Goal: Information Seeking & Learning: Learn about a topic

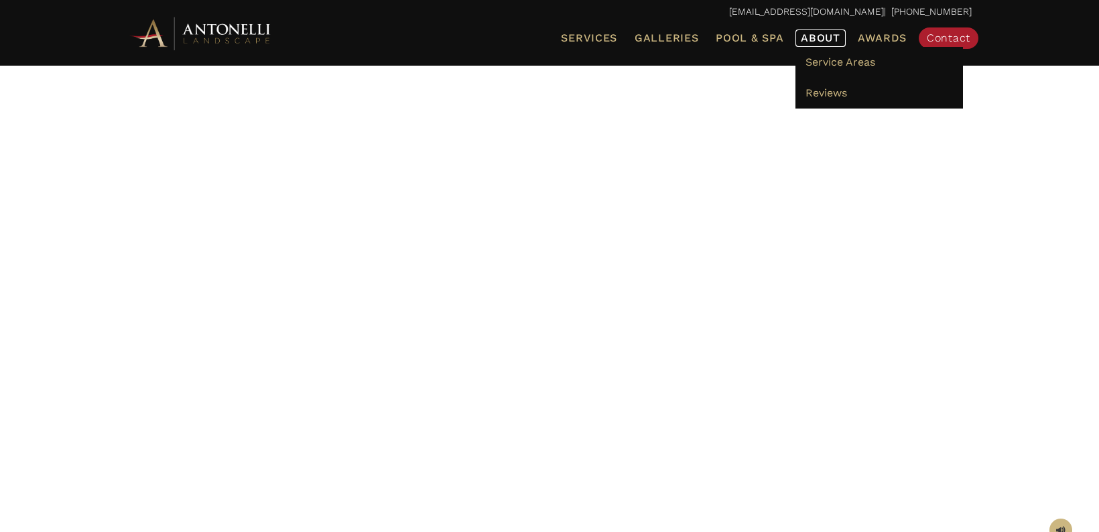
click at [812, 38] on span "About" at bounding box center [821, 38] width 40 height 11
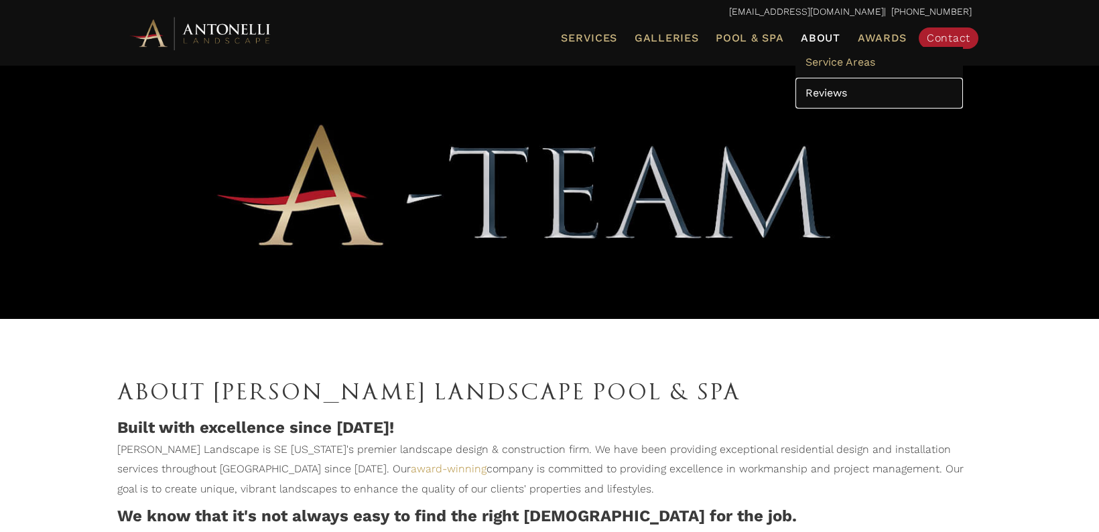
click at [823, 94] on span "Reviews" at bounding box center [826, 92] width 42 height 13
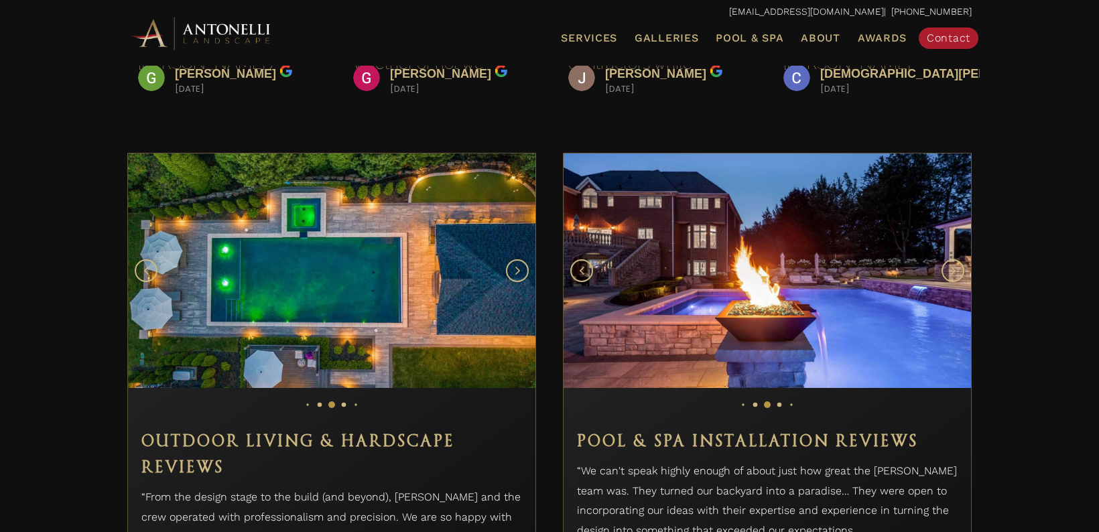
scroll to position [659, 0]
click at [949, 268] on button "Next slide" at bounding box center [952, 270] width 23 height 23
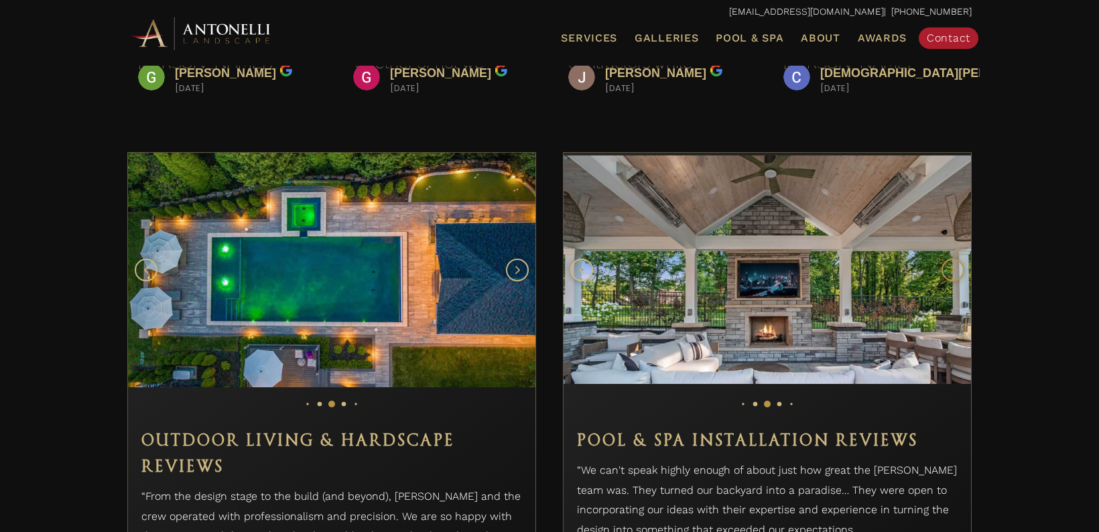
click at [947, 266] on button "Next slide" at bounding box center [952, 270] width 23 height 23
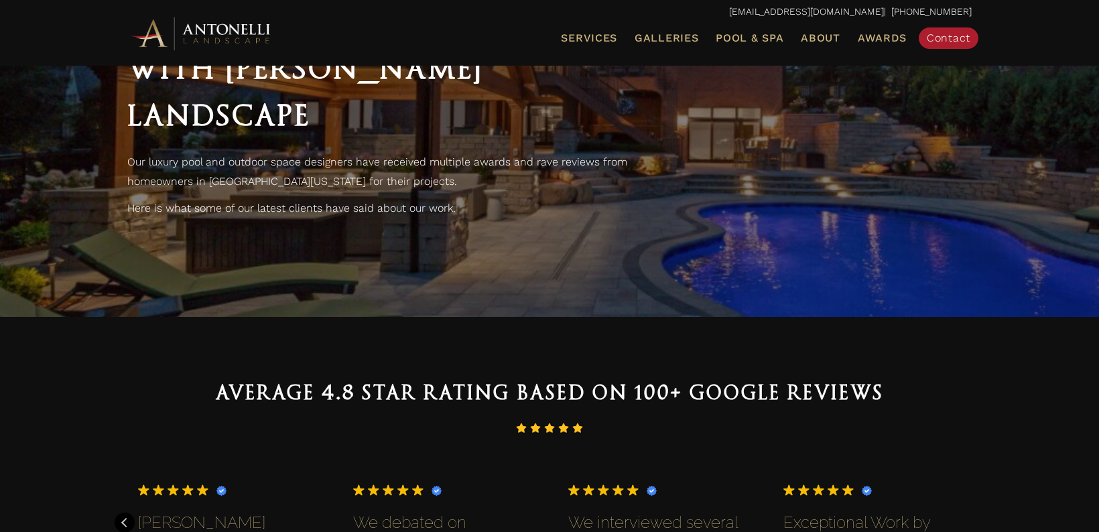
scroll to position [0, 0]
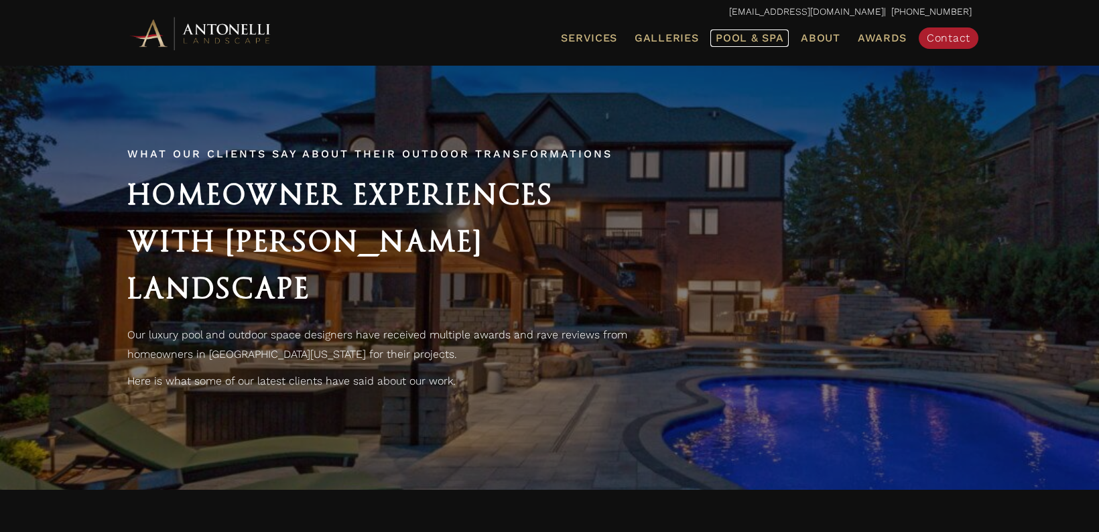
click at [750, 38] on span "Pool & Spa" at bounding box center [750, 37] width 68 height 13
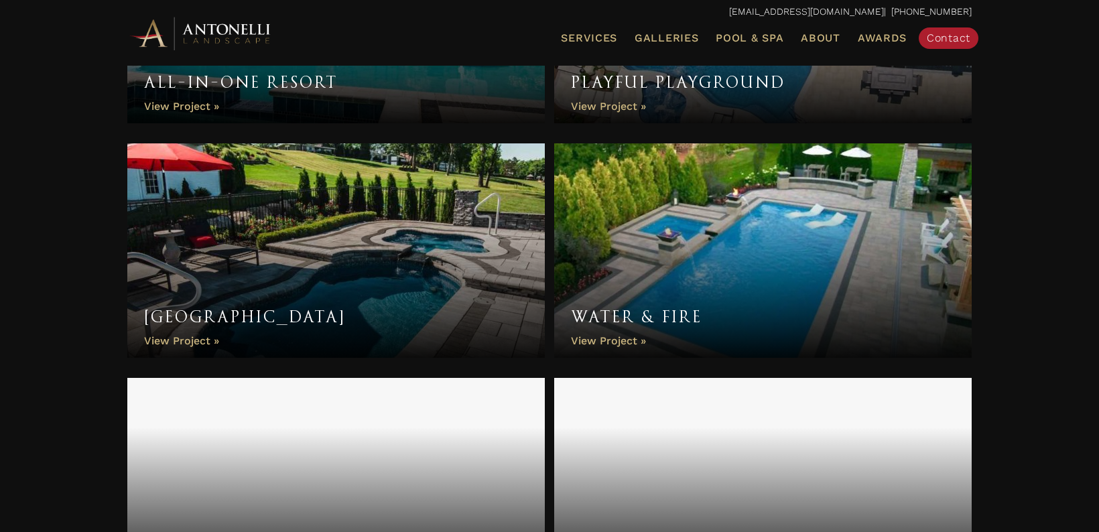
scroll to position [4493, 0]
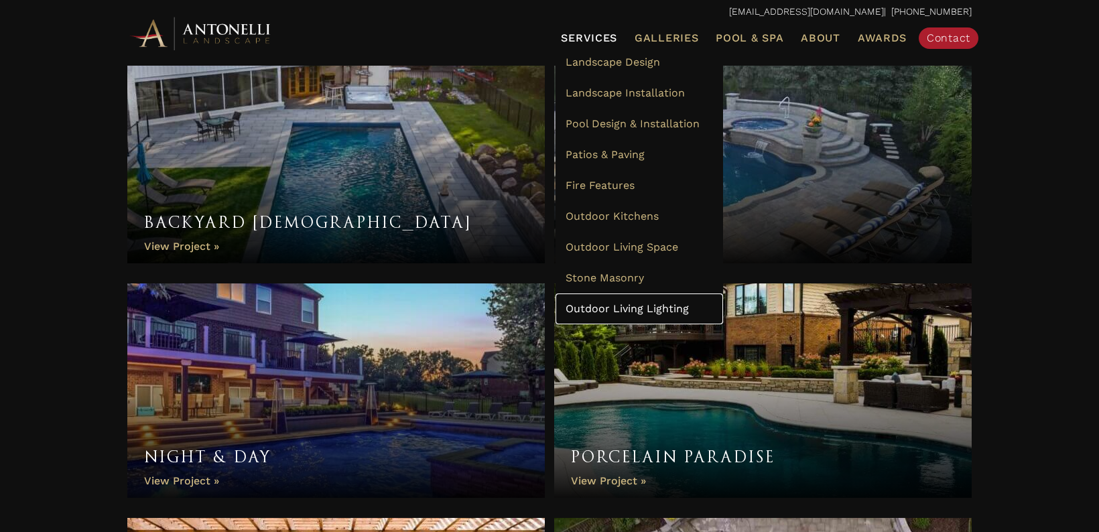
click at [632, 308] on span "Outdoor Living Lighting" at bounding box center [626, 308] width 123 height 13
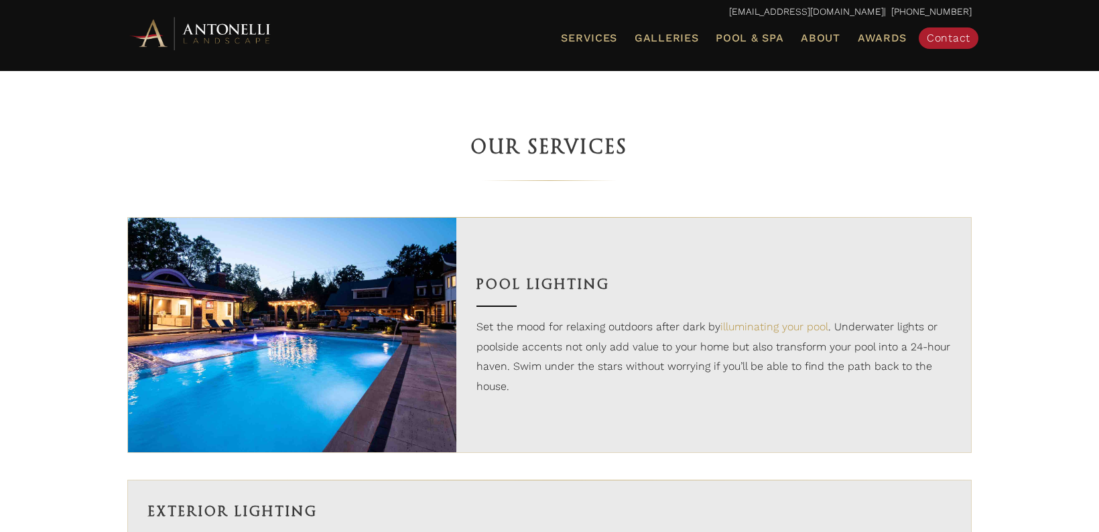
scroll to position [732, 0]
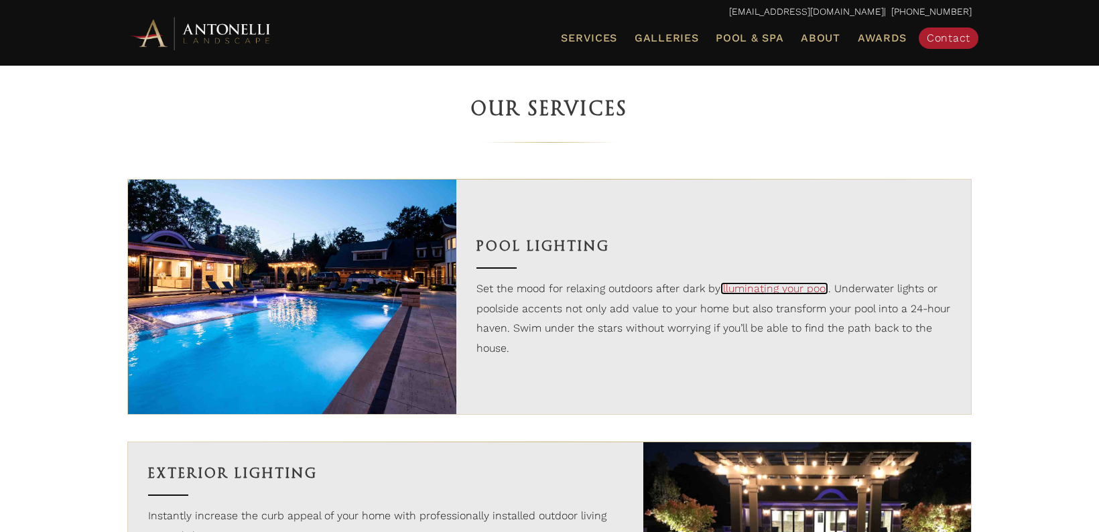
click at [805, 291] on link "illuminating your pool" at bounding box center [774, 288] width 108 height 13
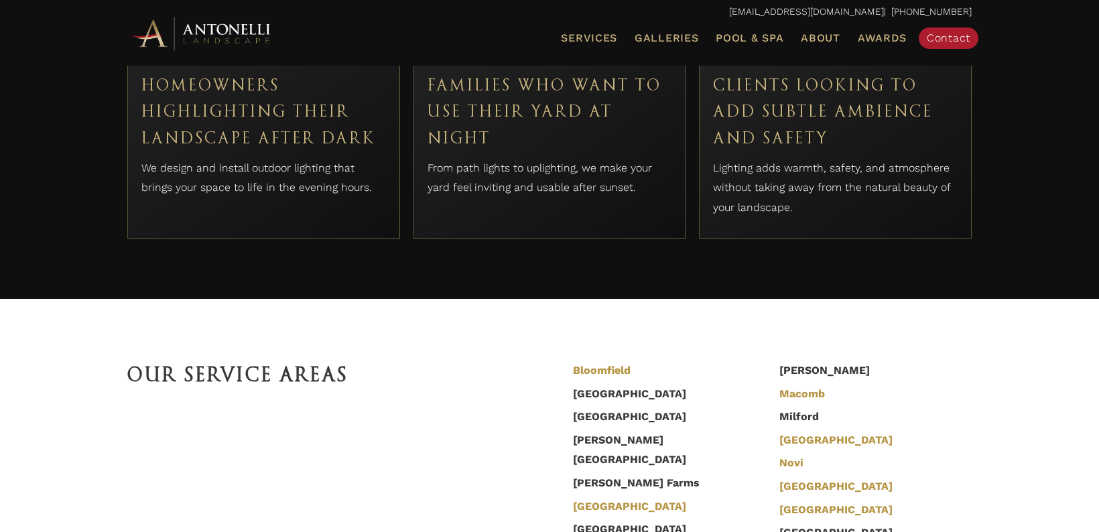
scroll to position [3424, 0]
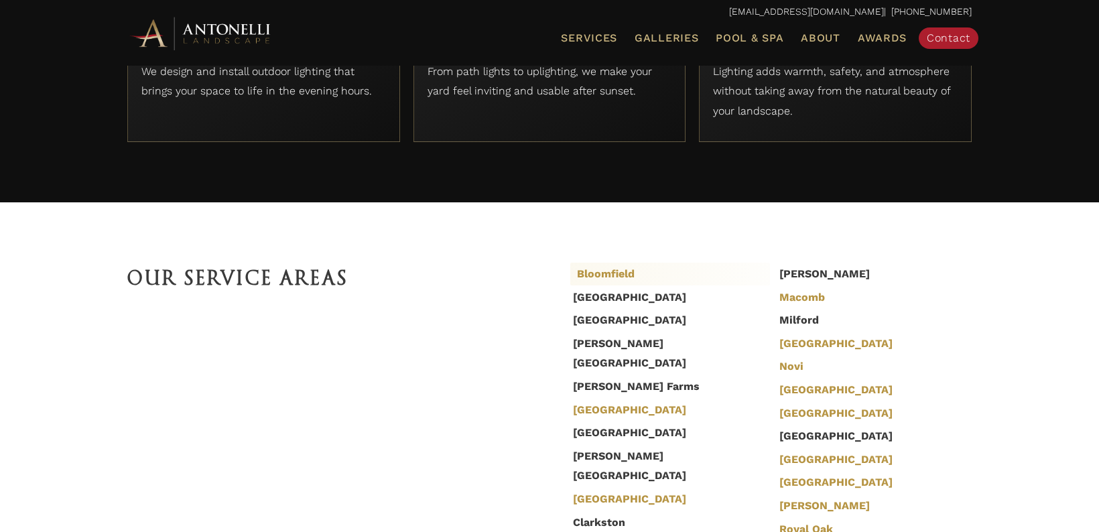
scroll to position [634, 0]
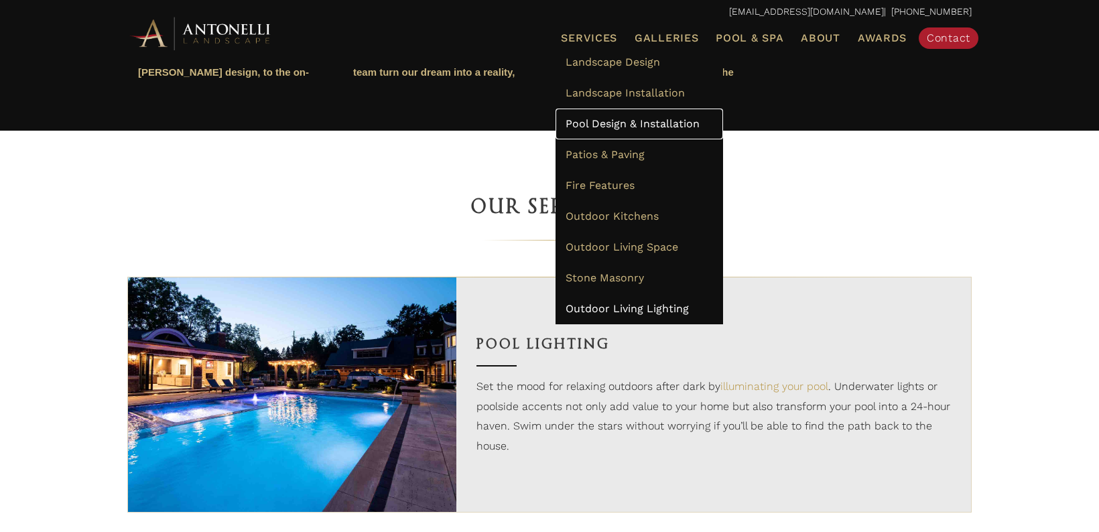
click at [625, 124] on span "Pool Design & Installation" at bounding box center [632, 123] width 134 height 13
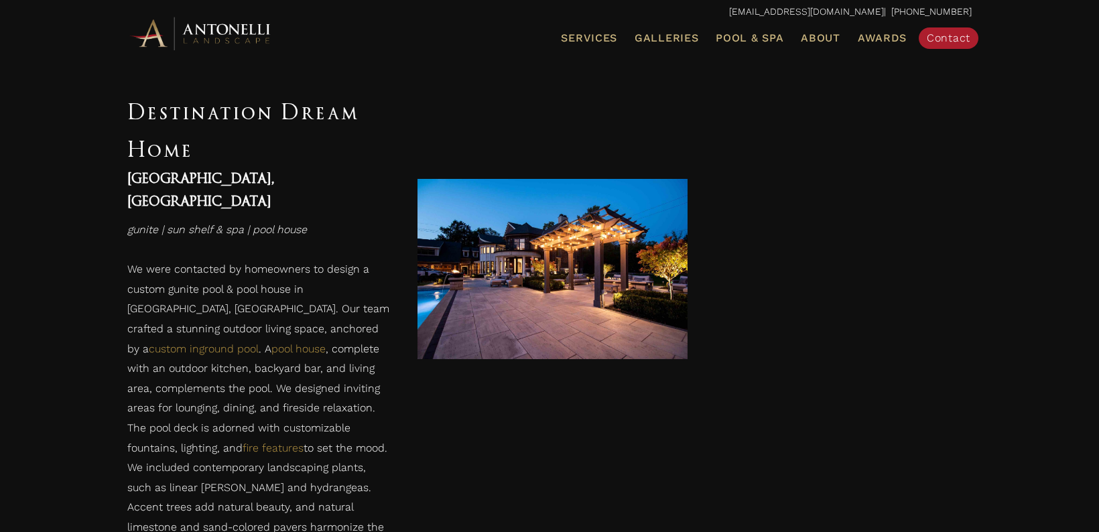
scroll to position [9956, 0]
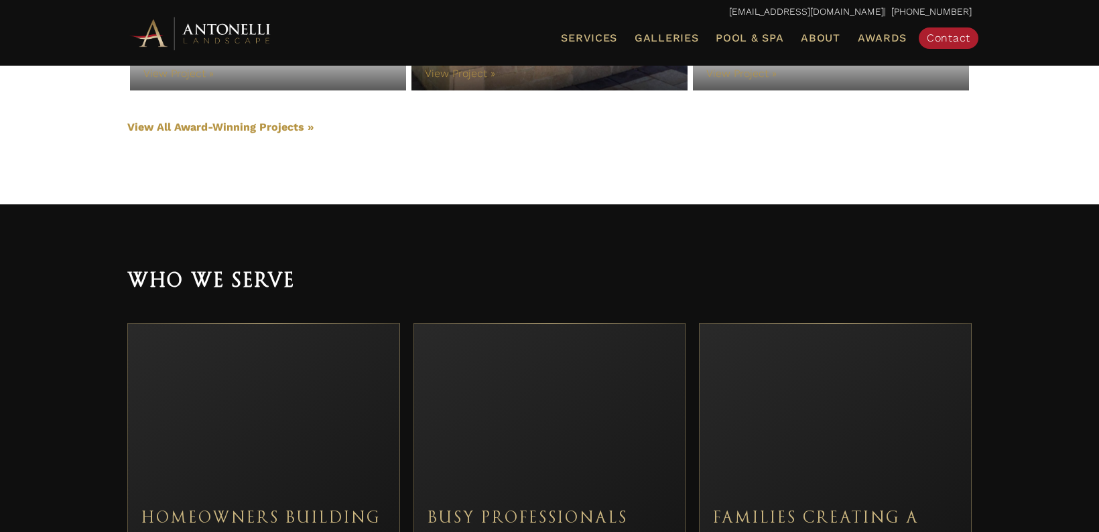
scroll to position [3527, 0]
